Goal: Information Seeking & Learning: Learn about a topic

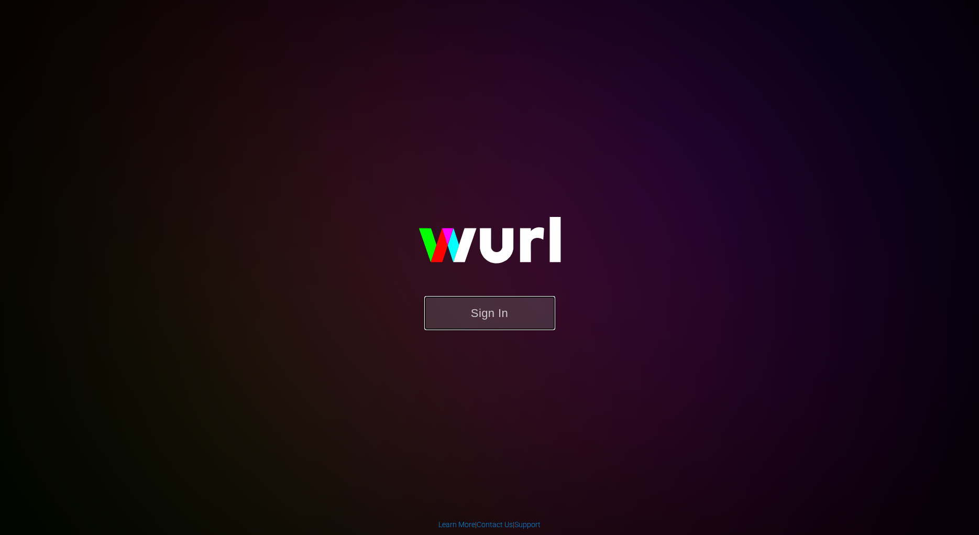
click at [490, 311] on button "Sign In" at bounding box center [489, 313] width 131 height 34
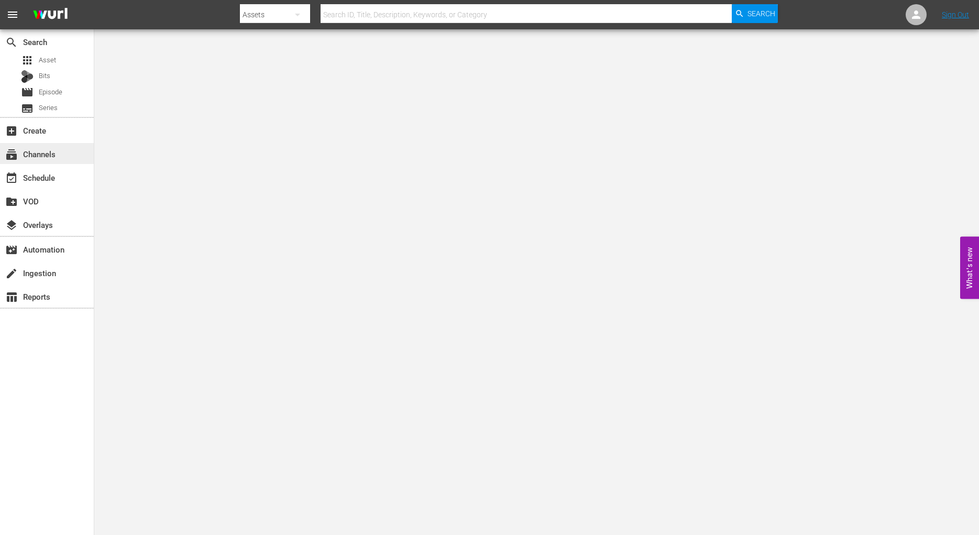
click at [49, 152] on div "subscriptions Channels" at bounding box center [29, 152] width 59 height 9
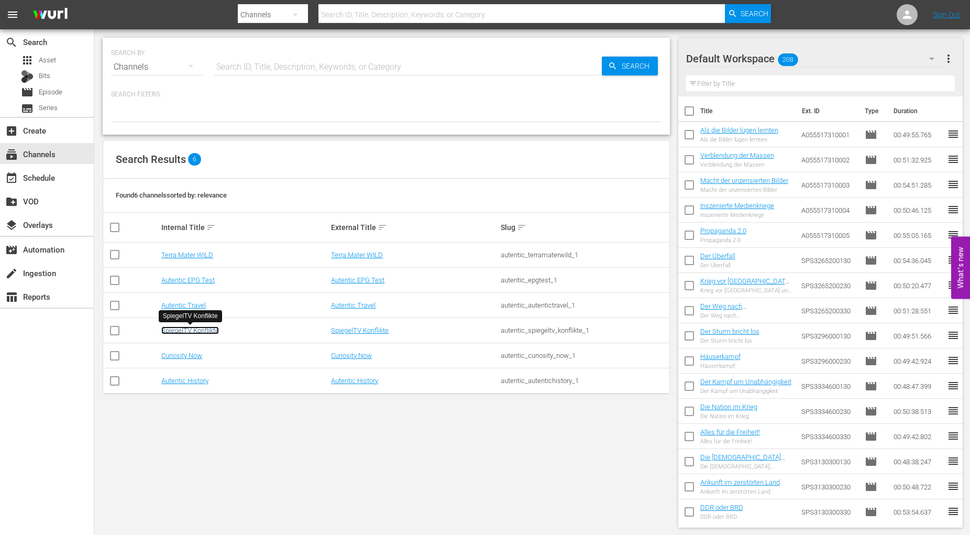
click at [201, 330] on link "SpiegelTV Konflikte" at bounding box center [190, 330] width 58 height 8
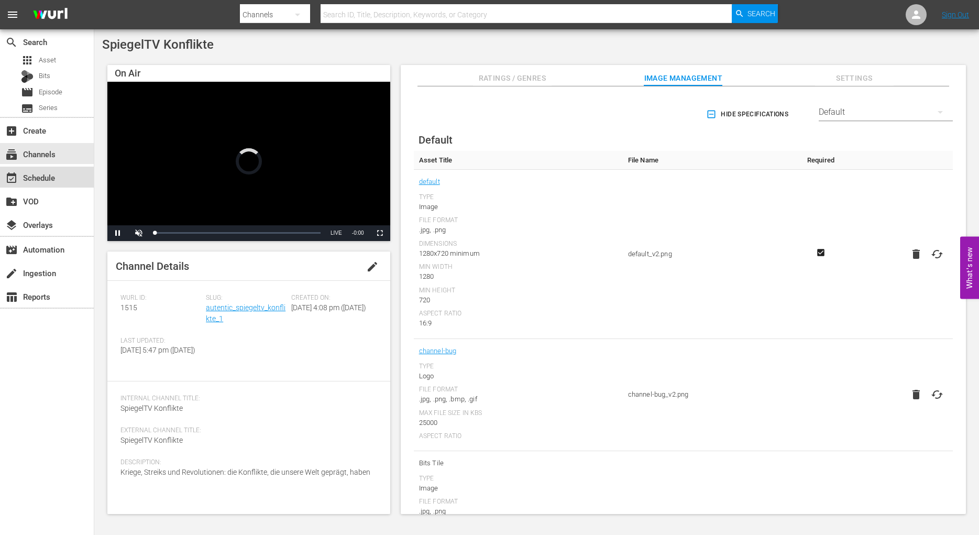
click at [41, 178] on div "event_available Schedule" at bounding box center [29, 175] width 59 height 9
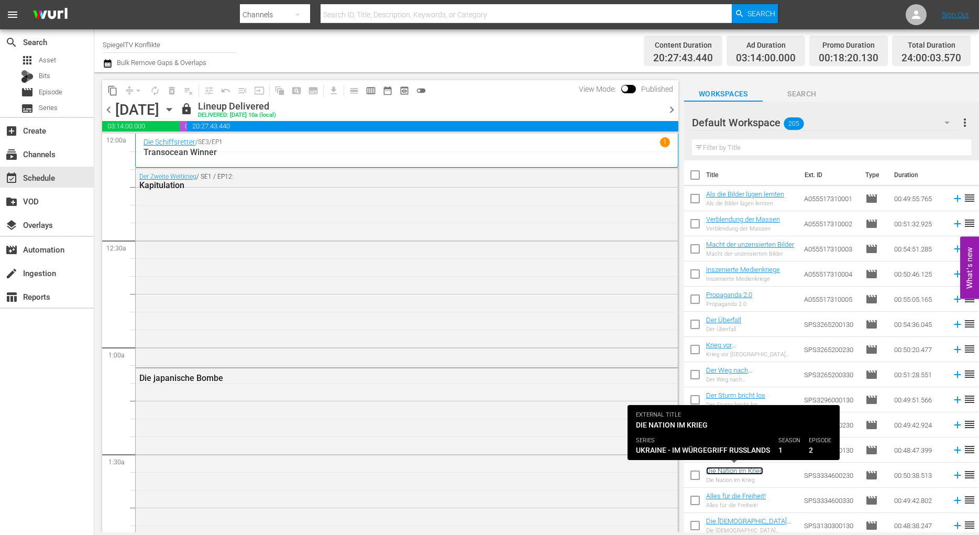
click at [720, 472] on link "Die Nation im Krieg" at bounding box center [734, 471] width 57 height 8
